Goal: Check status: Check status

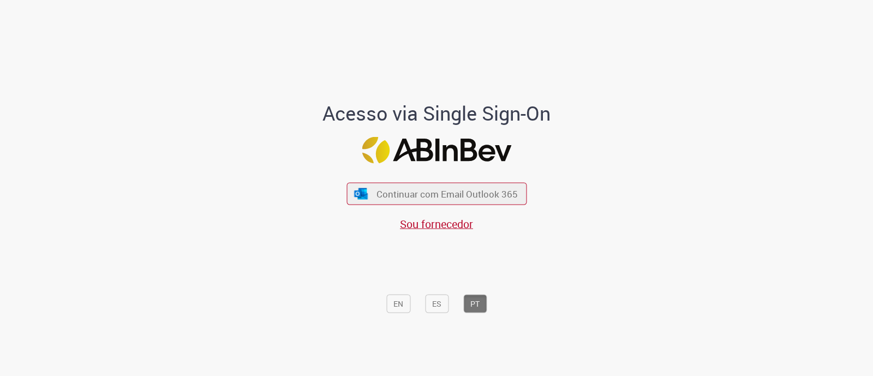
click at [488, 201] on button "Continuar com Email Outlook 365" at bounding box center [436, 194] width 180 height 22
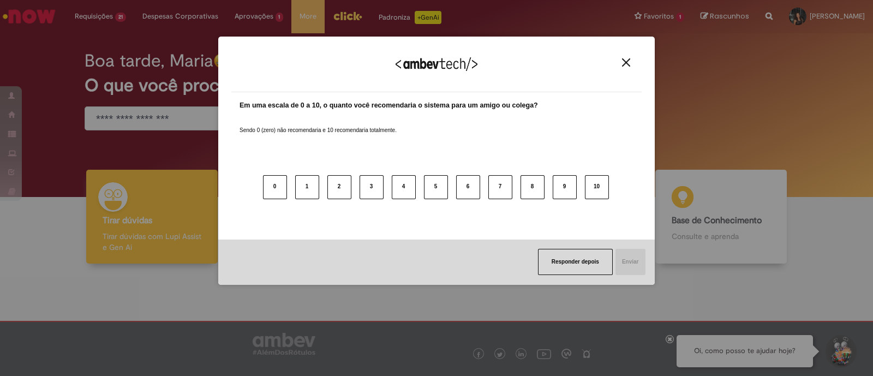
click at [625, 62] on img "Close" at bounding box center [626, 62] width 8 height 8
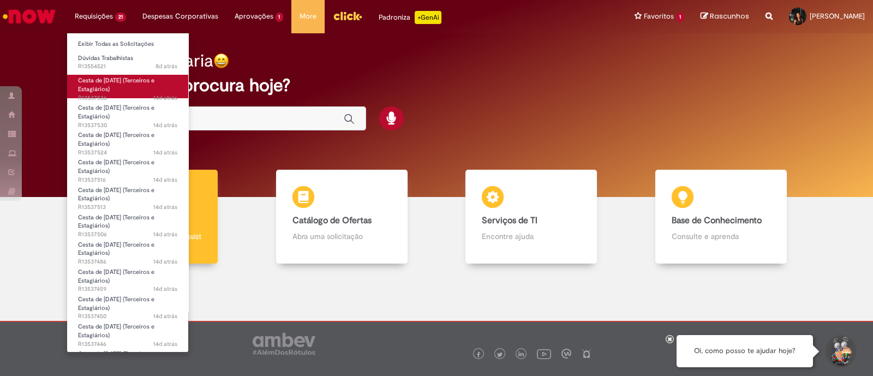
click at [97, 84] on link "Cesta de [DATE] (Terceiros e Estagiários) 14d atrás 14 dias atrás R13537536" at bounding box center [127, 86] width 121 height 23
click at [92, 83] on span "Cesta de [DATE] (Terceiros e Estagiários)" at bounding box center [116, 84] width 76 height 17
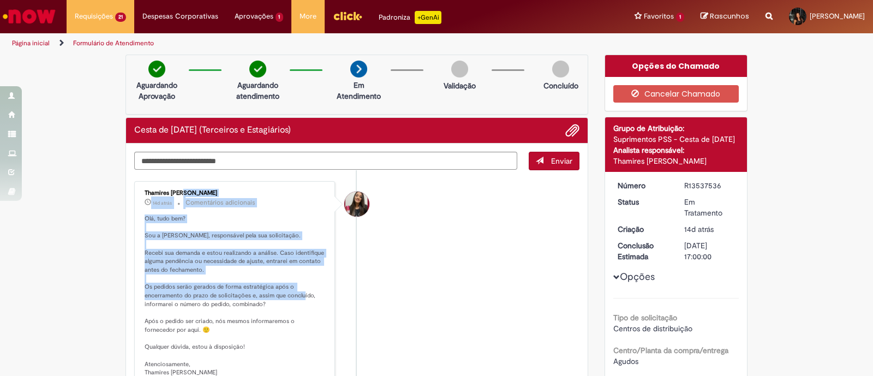
drag, startPoint x: 156, startPoint y: 187, endPoint x: 265, endPoint y: 313, distance: 166.7
click at [326, 294] on div "Thamires [PERSON_NAME] 14d atrás 14 dias atrás Comentários adicionais Olá, tudo…" at bounding box center [234, 283] width 194 height 198
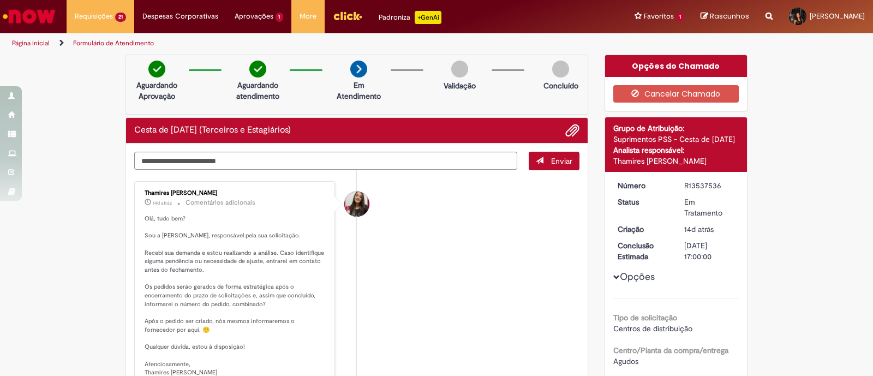
click at [264, 313] on p "Olá, tudo bem? Sou a [PERSON_NAME], responsável pela sua solicitação. Recebi su…" at bounding box center [236, 295] width 182 height 163
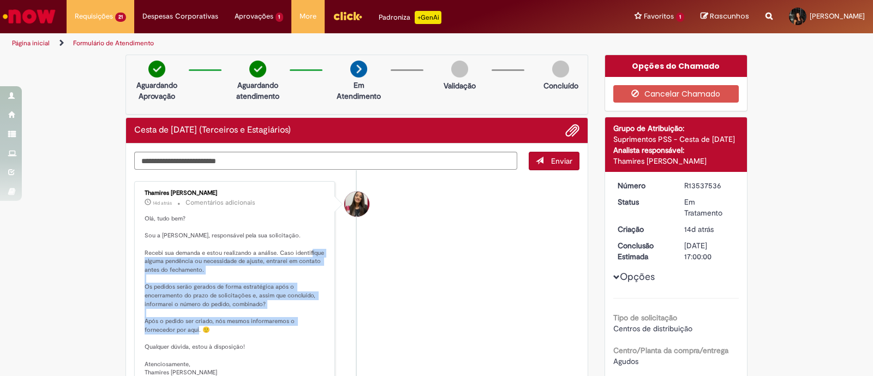
drag, startPoint x: 199, startPoint y: 268, endPoint x: 302, endPoint y: 334, distance: 122.6
click at [302, 334] on p "Olá, tudo bem? Sou a [PERSON_NAME], responsável pela sua solicitação. Recebi su…" at bounding box center [236, 295] width 182 height 163
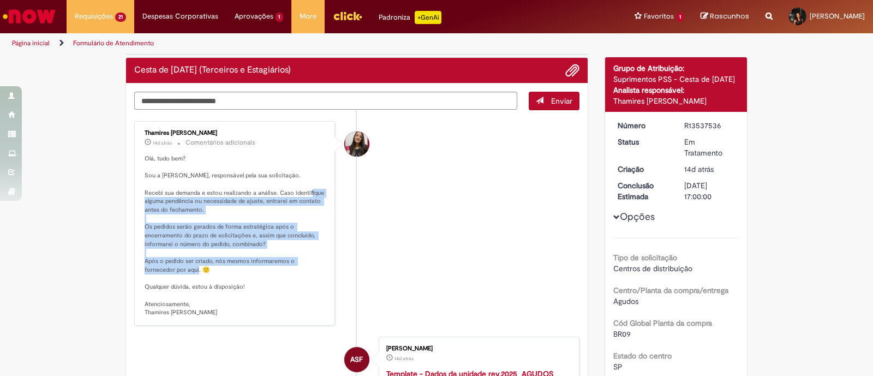
scroll to position [136, 0]
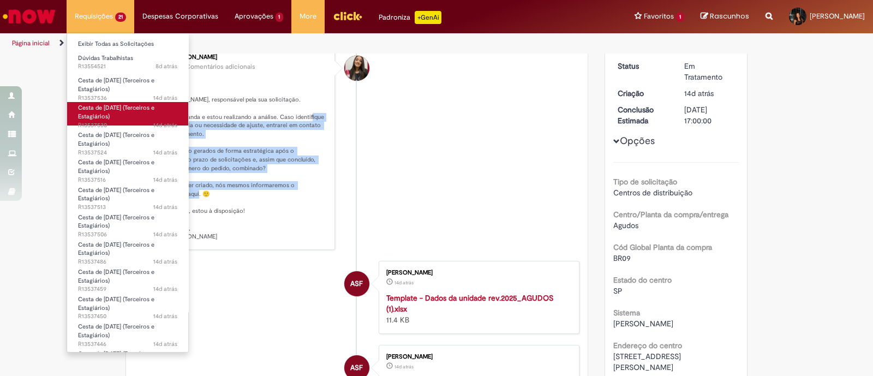
click at [105, 113] on span "Cesta de [DATE] (Terceiros e Estagiários)" at bounding box center [116, 112] width 76 height 17
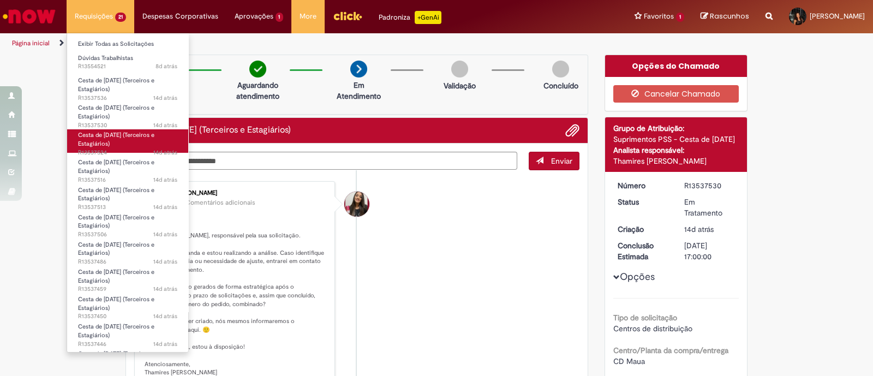
click at [92, 139] on link "Cesta de [DATE] (Terceiros e Estagiários) 14d atrás 14 dias atrás R13537524" at bounding box center [127, 140] width 121 height 23
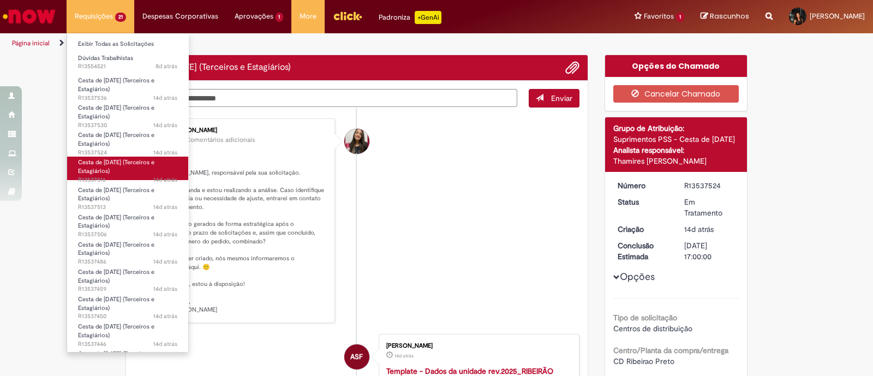
click at [89, 163] on span "Cesta de [DATE] (Terceiros e Estagiários)" at bounding box center [116, 166] width 76 height 17
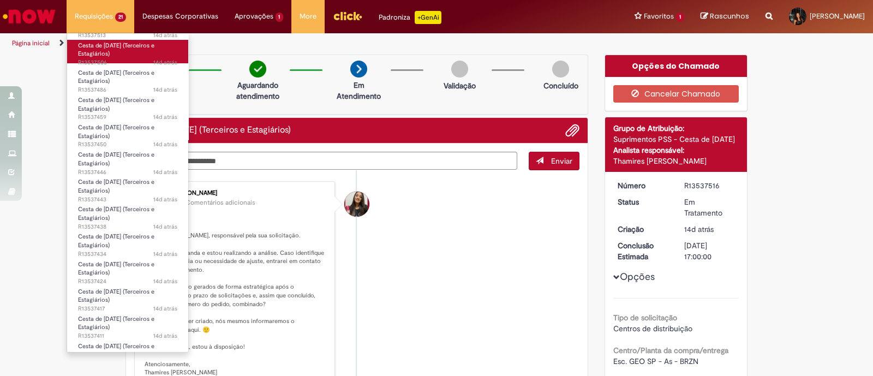
scroll to position [269, 0]
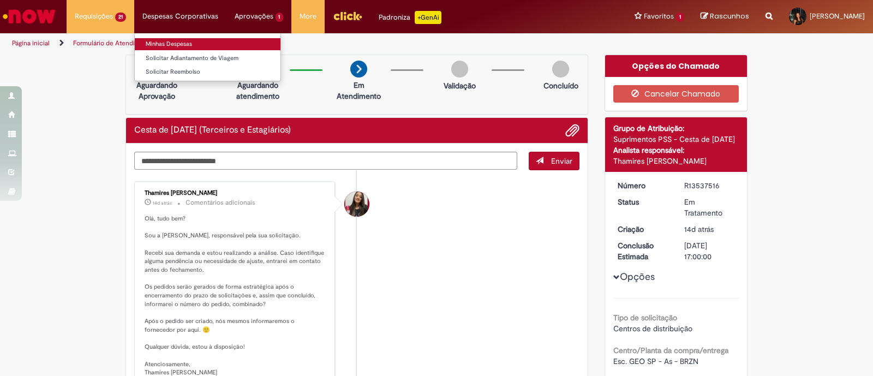
click at [184, 45] on link "Minhas Despesas" at bounding box center [208, 44] width 146 height 12
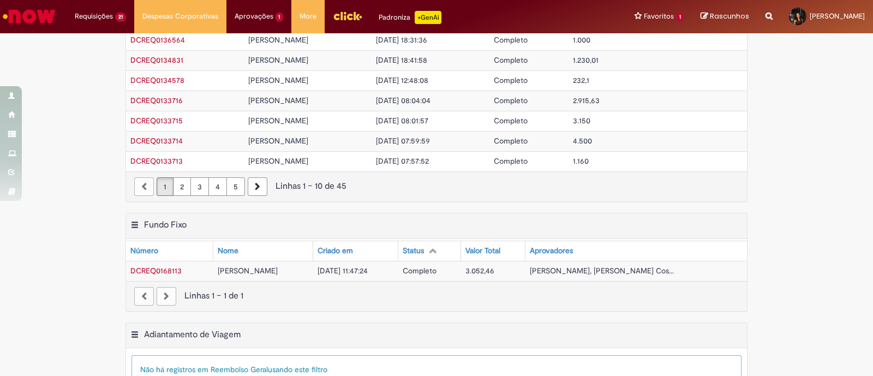
scroll to position [136, 0]
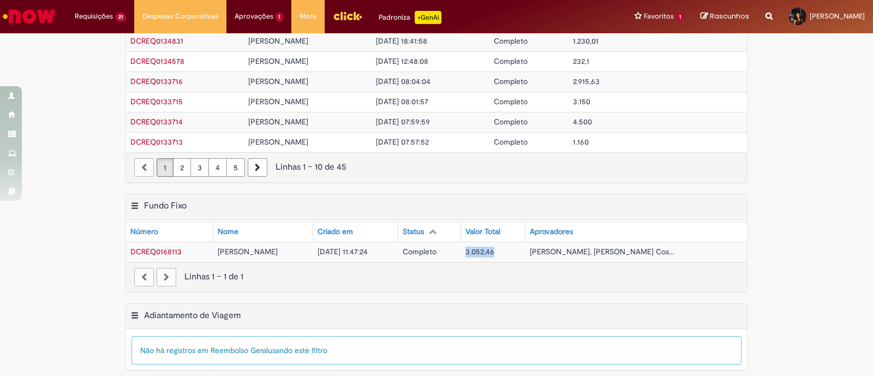
drag, startPoint x: 485, startPoint y: 248, endPoint x: 515, endPoint y: 247, distance: 29.5
click at [515, 247] on td "3.052,46" at bounding box center [493, 252] width 64 height 20
copy span "3.052,46"
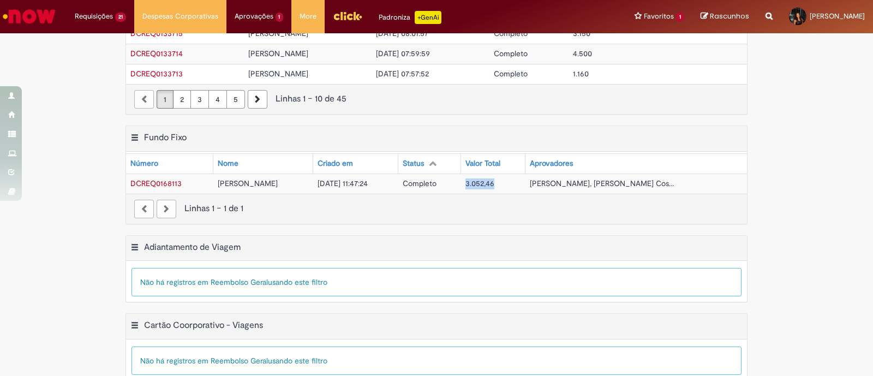
scroll to position [0, 0]
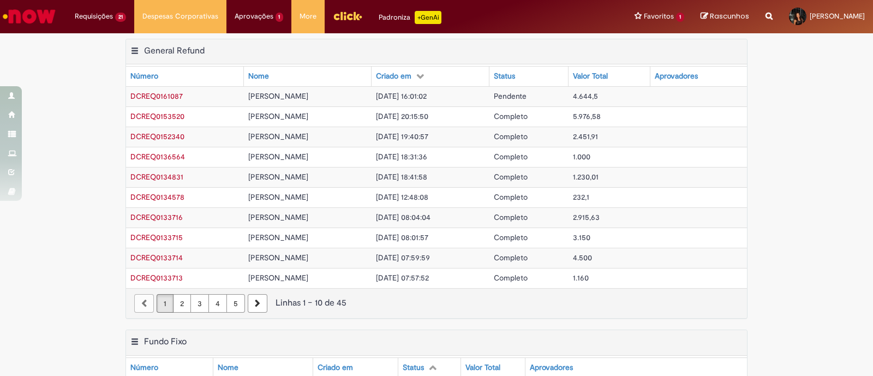
click at [598, 93] on span "4.644,5" at bounding box center [585, 96] width 25 height 10
drag, startPoint x: 123, startPoint y: 94, endPoint x: 187, endPoint y: 99, distance: 63.5
click at [187, 99] on td "DCREQ0161087" at bounding box center [185, 96] width 118 height 20
copy span "DCREQ0161087"
